Goal: Task Accomplishment & Management: Use online tool/utility

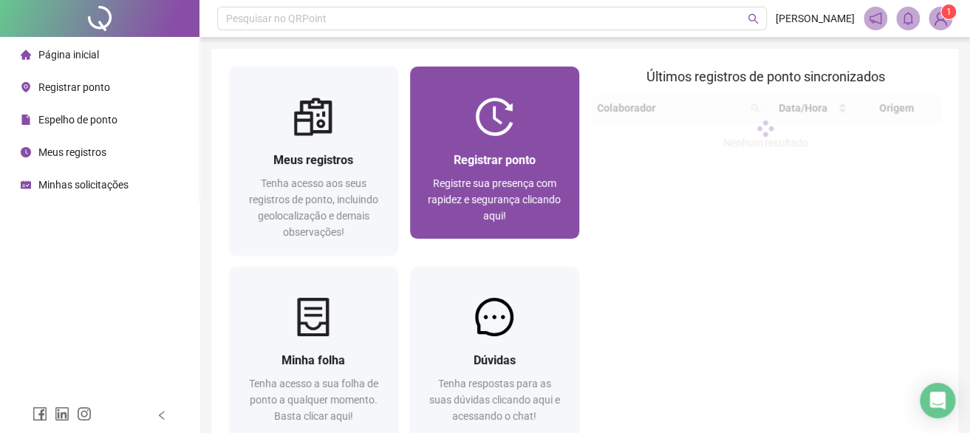
click at [505, 163] on span "Registrar ponto" at bounding box center [495, 160] width 82 height 14
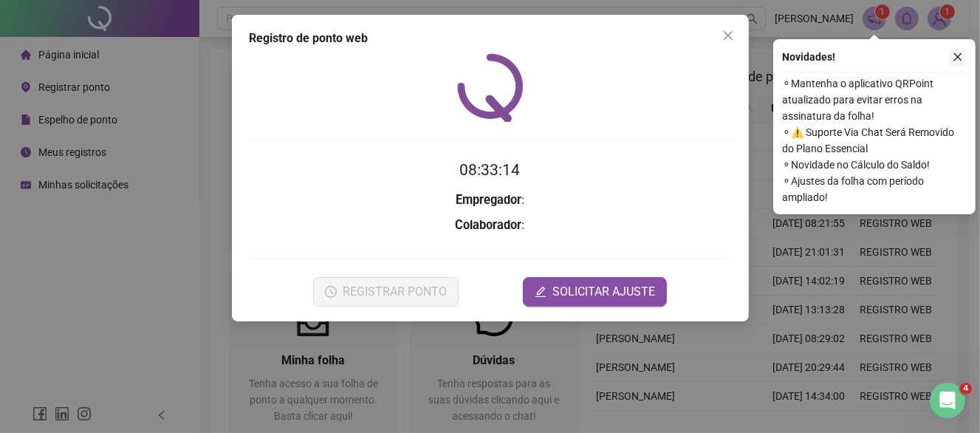
click at [958, 55] on icon "close" at bounding box center [958, 57] width 10 height 10
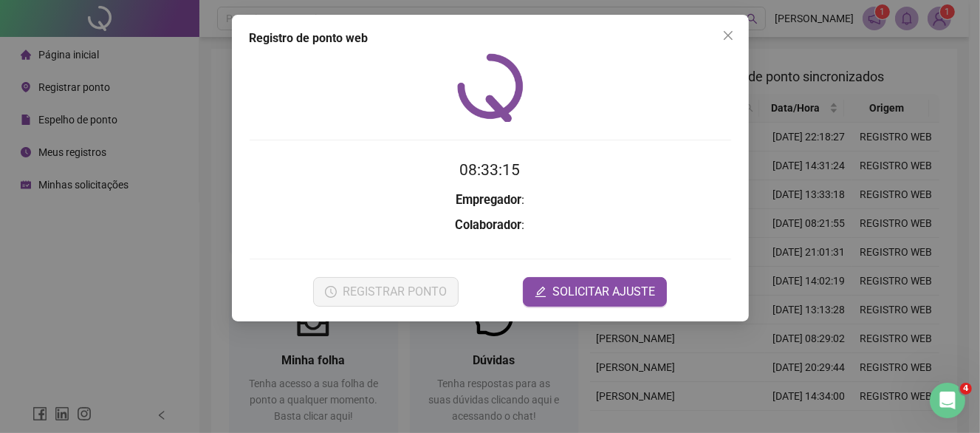
click at [611, 174] on h2 "08:33:15" at bounding box center [491, 170] width 482 height 24
click at [727, 35] on icon "close" at bounding box center [727, 35] width 9 height 9
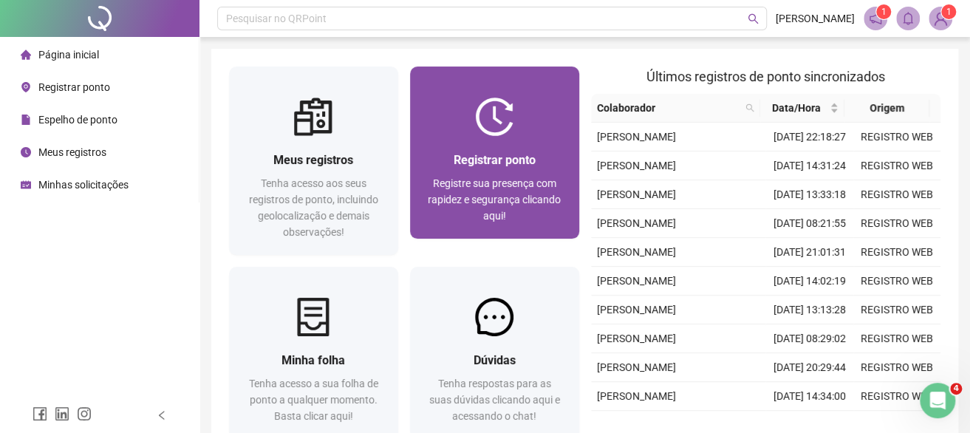
click at [511, 132] on img at bounding box center [494, 117] width 38 height 38
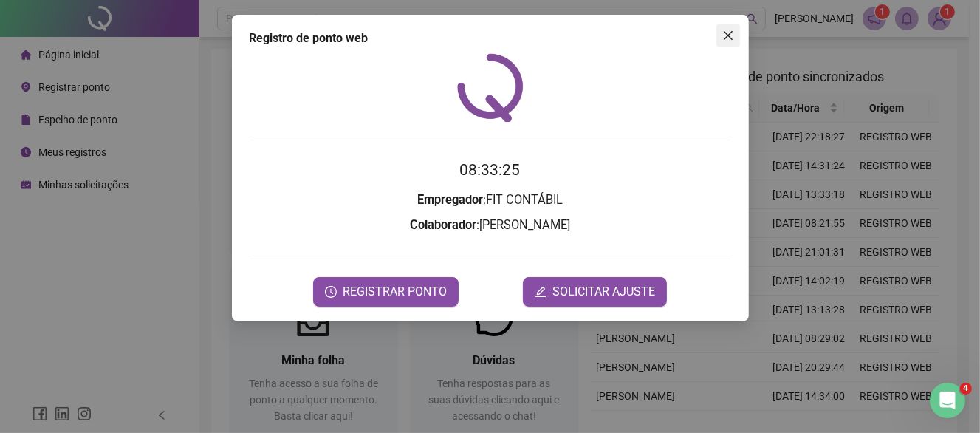
click at [729, 38] on icon "close" at bounding box center [729, 36] width 12 height 12
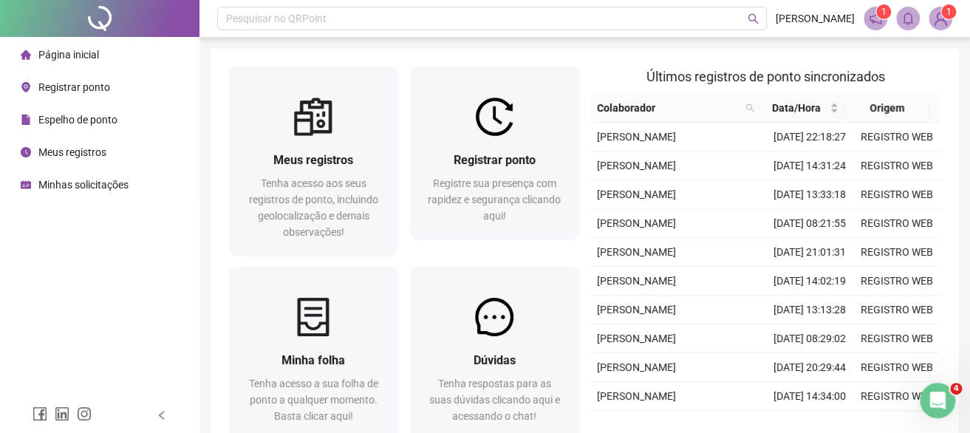
click at [55, 60] on span "Página inicial" at bounding box center [68, 55] width 61 height 12
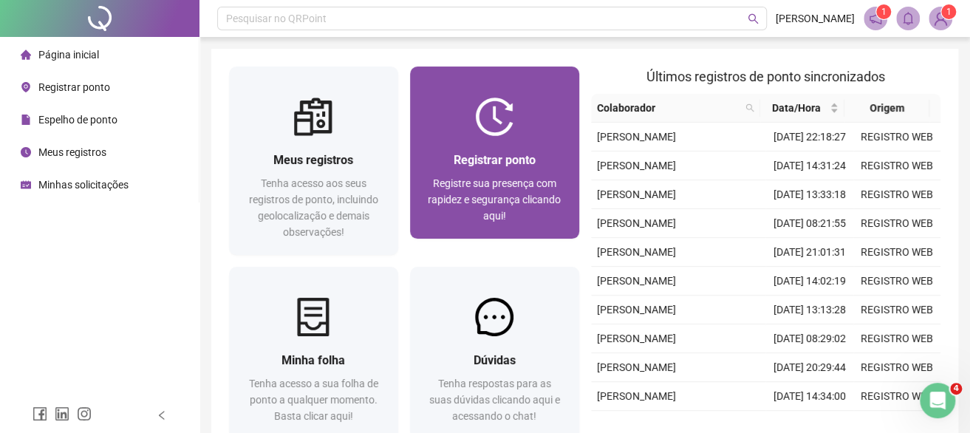
click at [542, 187] on span "Registre sua presença com rapidez e segurança clicando aqui!" at bounding box center [494, 199] width 133 height 44
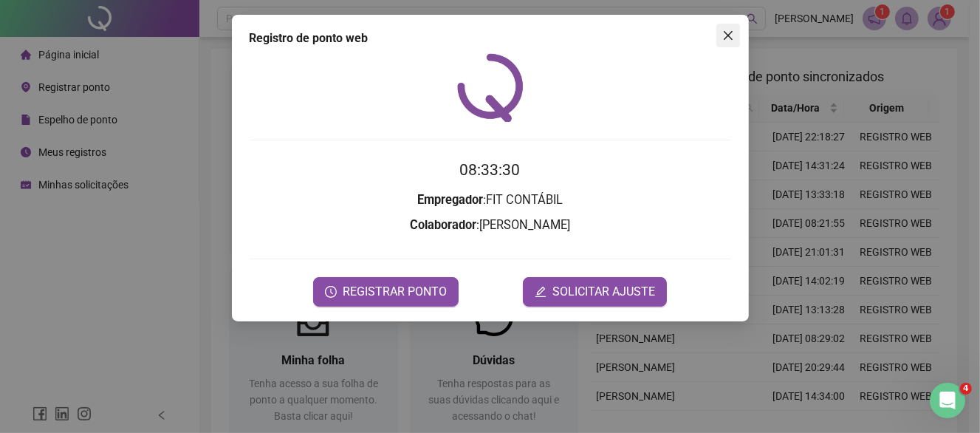
click at [728, 33] on icon "close" at bounding box center [729, 36] width 12 height 12
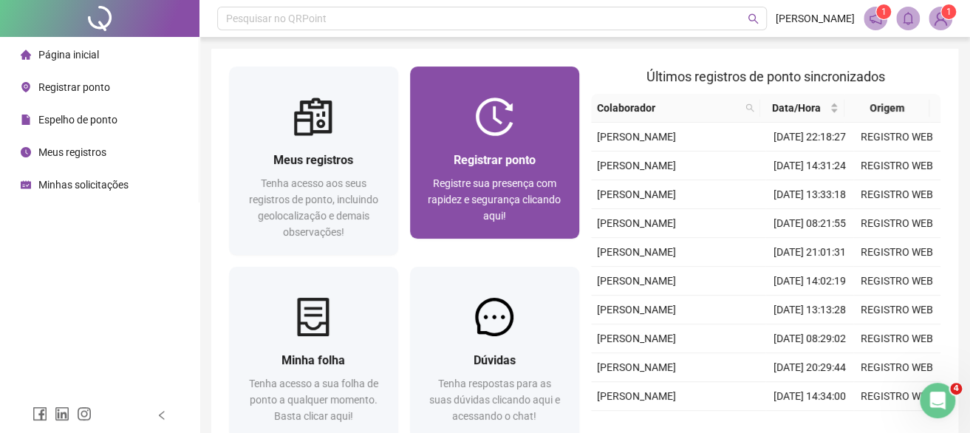
click at [477, 144] on div "Registrar ponto Registre sua presença com rapidez e segurança clicando aqui!" at bounding box center [494, 187] width 169 height 103
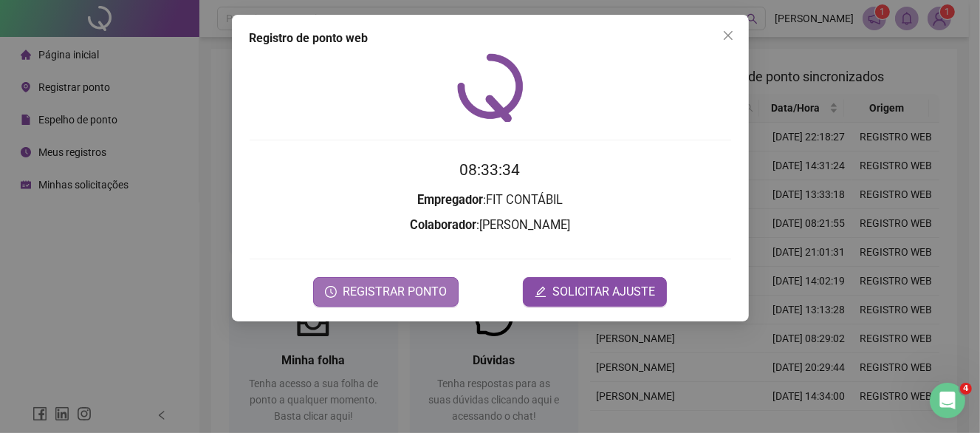
click at [429, 290] on span "REGISTRAR PONTO" at bounding box center [395, 292] width 104 height 18
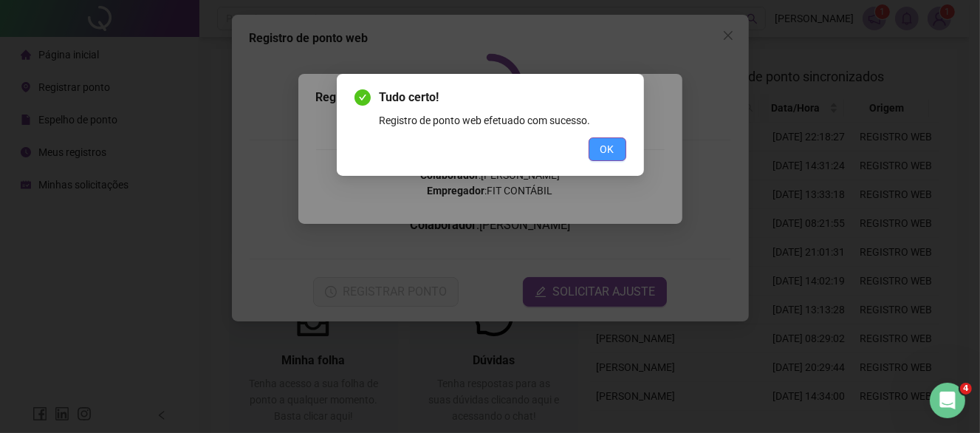
click at [610, 145] on span "OK" at bounding box center [608, 149] width 14 height 16
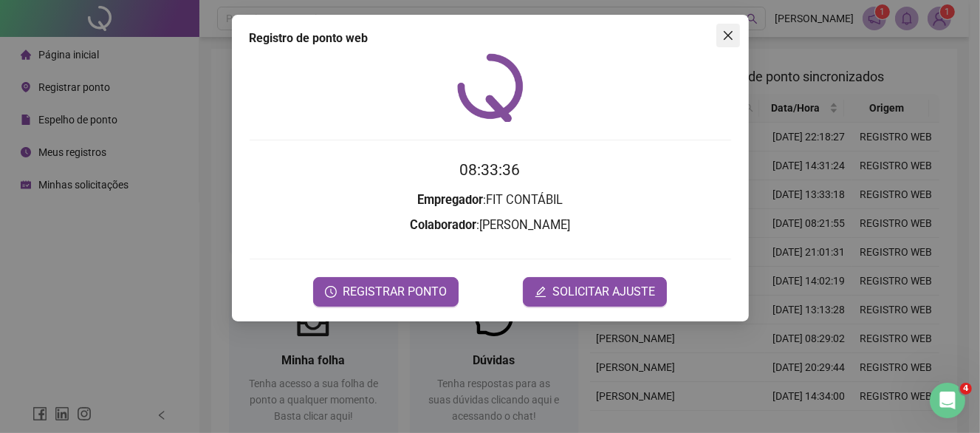
click at [729, 35] on icon "close" at bounding box center [729, 36] width 12 height 12
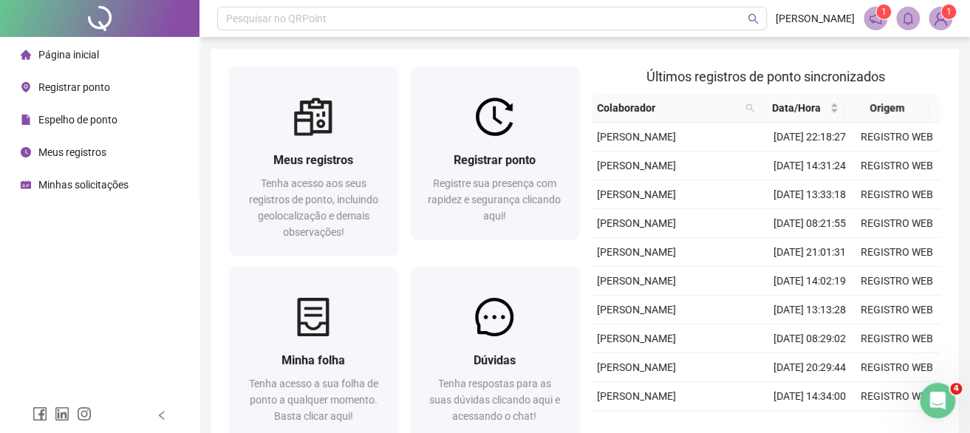
click at [98, 154] on span "Meus registros" at bounding box center [72, 152] width 68 height 12
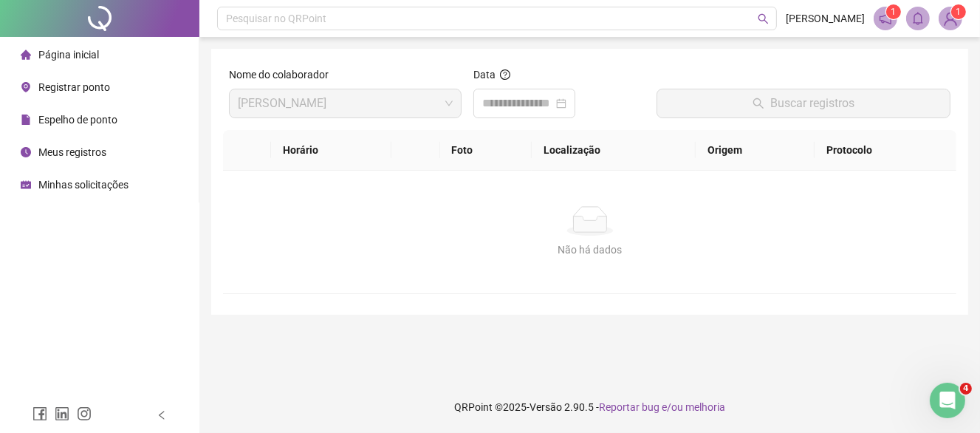
drag, startPoint x: 49, startPoint y: 57, endPoint x: 78, endPoint y: 61, distance: 29.8
click at [49, 58] on span "Página inicial" at bounding box center [68, 55] width 61 height 12
